Goal: Task Accomplishment & Management: Manage account settings

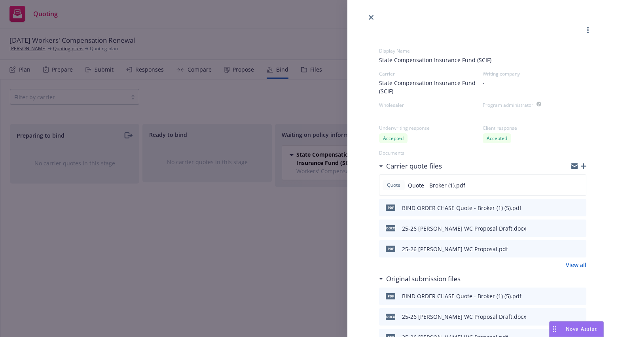
drag, startPoint x: 0, startPoint y: 0, endPoint x: 363, endPoint y: 13, distance: 362.8
click at [367, 18] on link "close" at bounding box center [370, 17] width 9 height 9
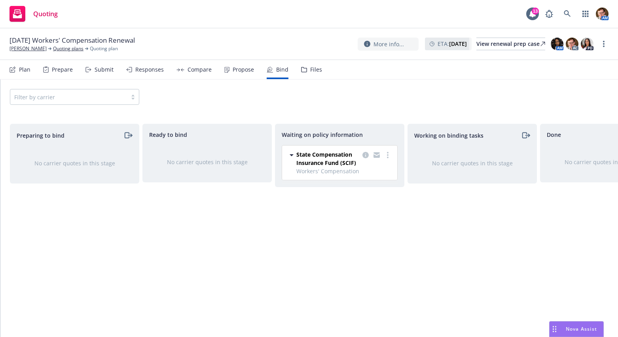
click at [566, 5] on div "Quoting 13 AM" at bounding box center [309, 14] width 618 height 28
click at [566, 11] on icon at bounding box center [566, 13] width 7 height 7
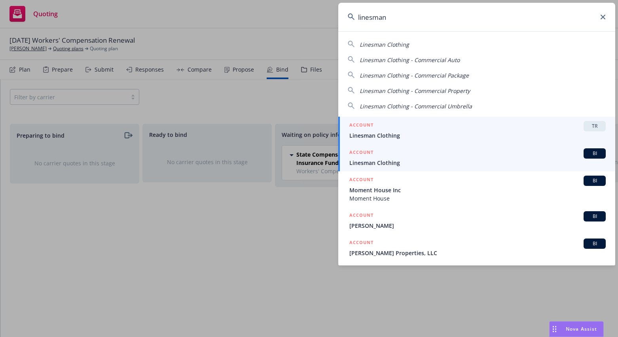
type input "linesman"
click at [387, 163] on span "Linesman Clothing" at bounding box center [477, 163] width 256 height 8
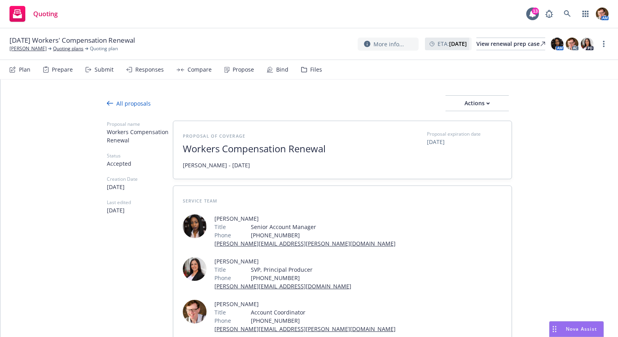
scroll to position [305, 0]
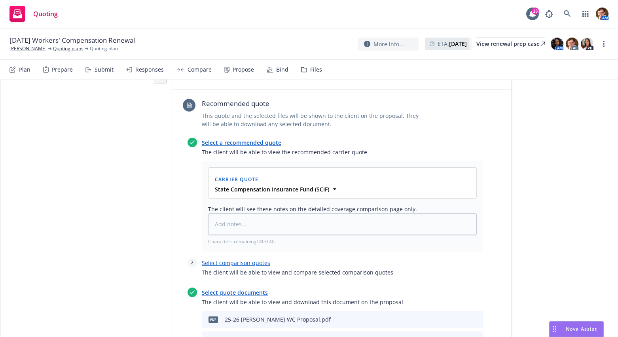
type textarea "x"
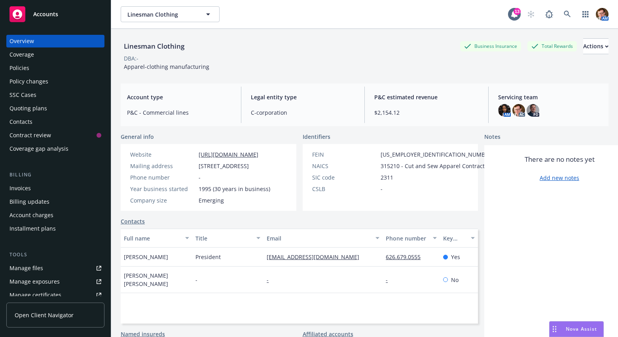
click at [299, 74] on div "Linesman Clothing Business Insurance Total Rewards Actions DBA: - Apparel-cloth…" at bounding box center [365, 53] width 488 height 48
click at [29, 108] on div "Quoting plans" at bounding box center [28, 108] width 38 height 13
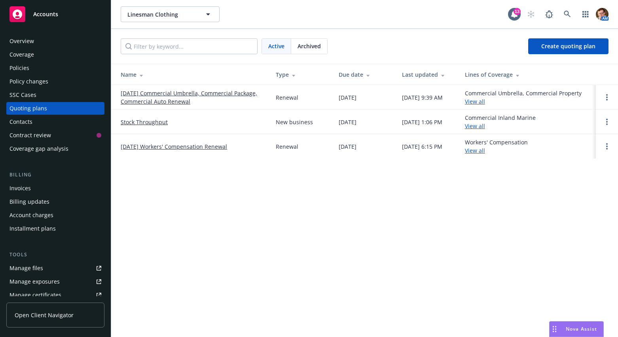
click at [202, 93] on link "09/01/25 Commercial Umbrella, Commercial Package, Commercial Auto Renewal" at bounding box center [192, 97] width 142 height 17
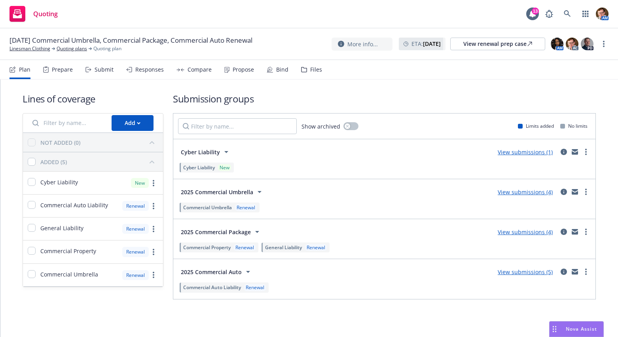
click at [278, 71] on div "Bind" at bounding box center [282, 69] width 12 height 6
